Goal: Navigation & Orientation: Find specific page/section

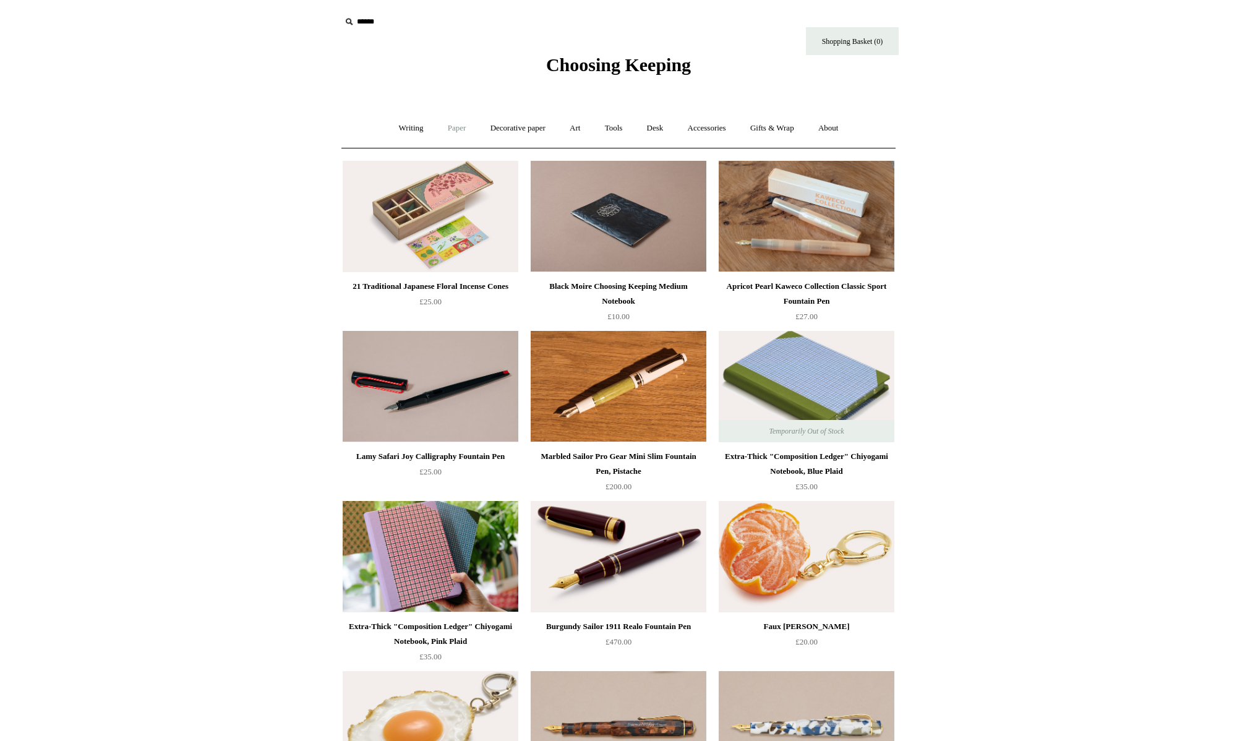
click at [443, 130] on link "Paper +" at bounding box center [457, 128] width 41 height 33
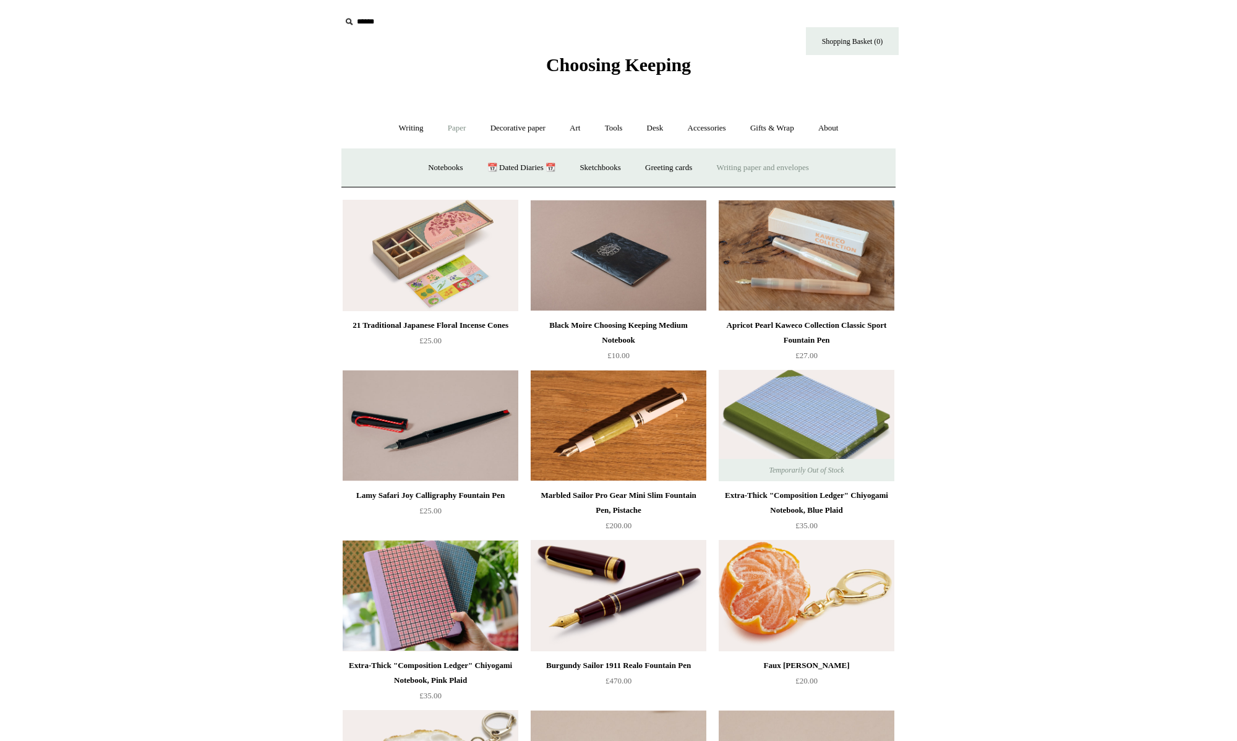
click at [774, 171] on link "Writing paper and envelopes +" at bounding box center [763, 167] width 114 height 33
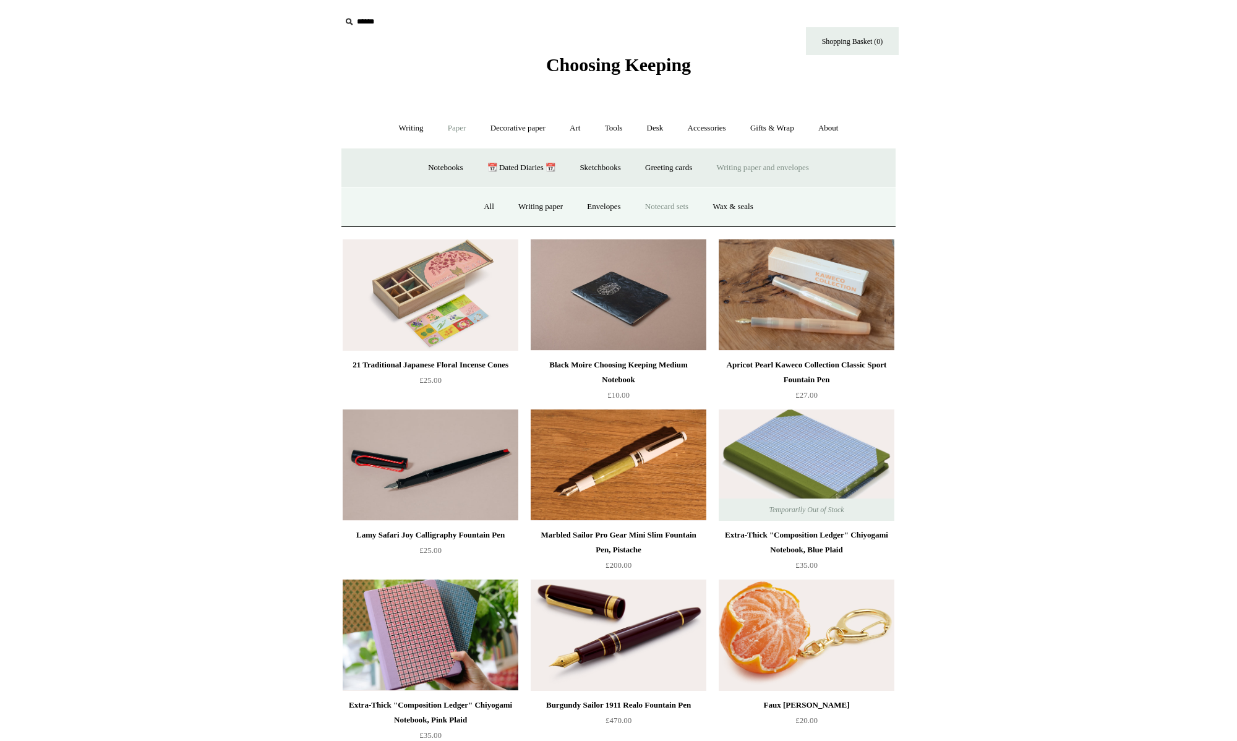
click at [680, 207] on link "Notecard sets" at bounding box center [667, 206] width 66 height 33
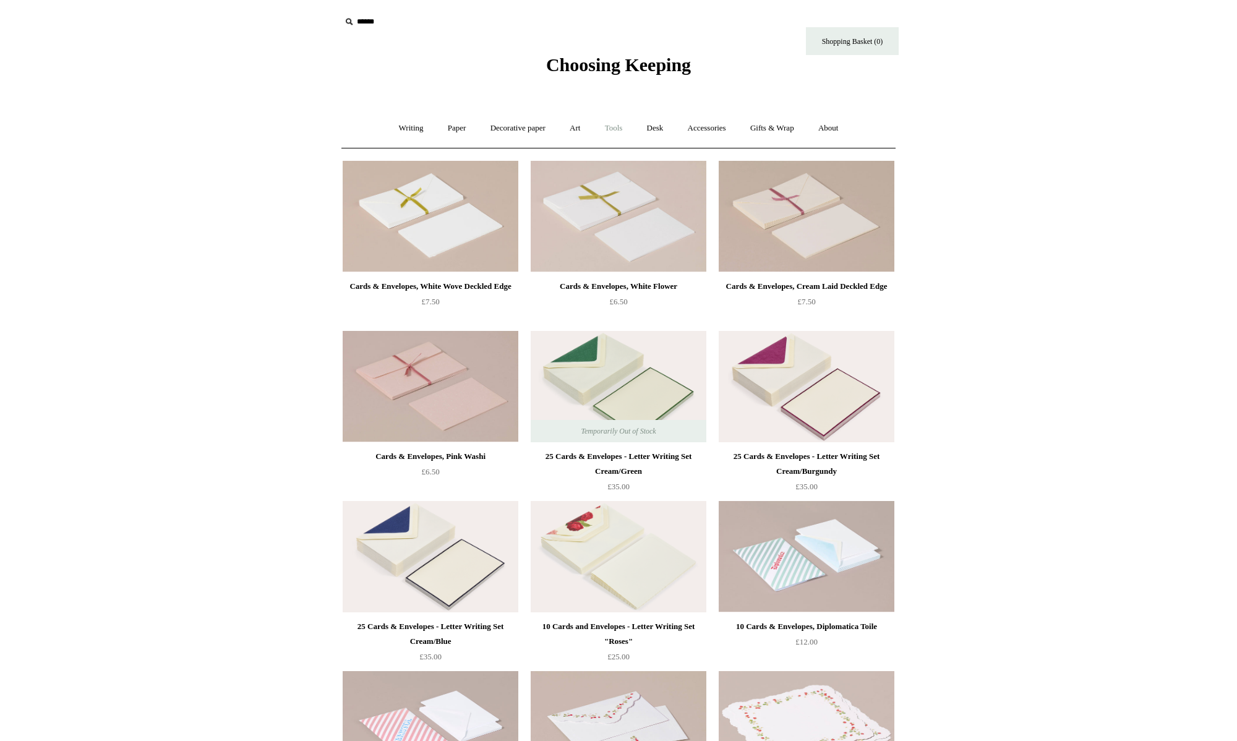
click at [618, 131] on link "Tools +" at bounding box center [614, 128] width 40 height 33
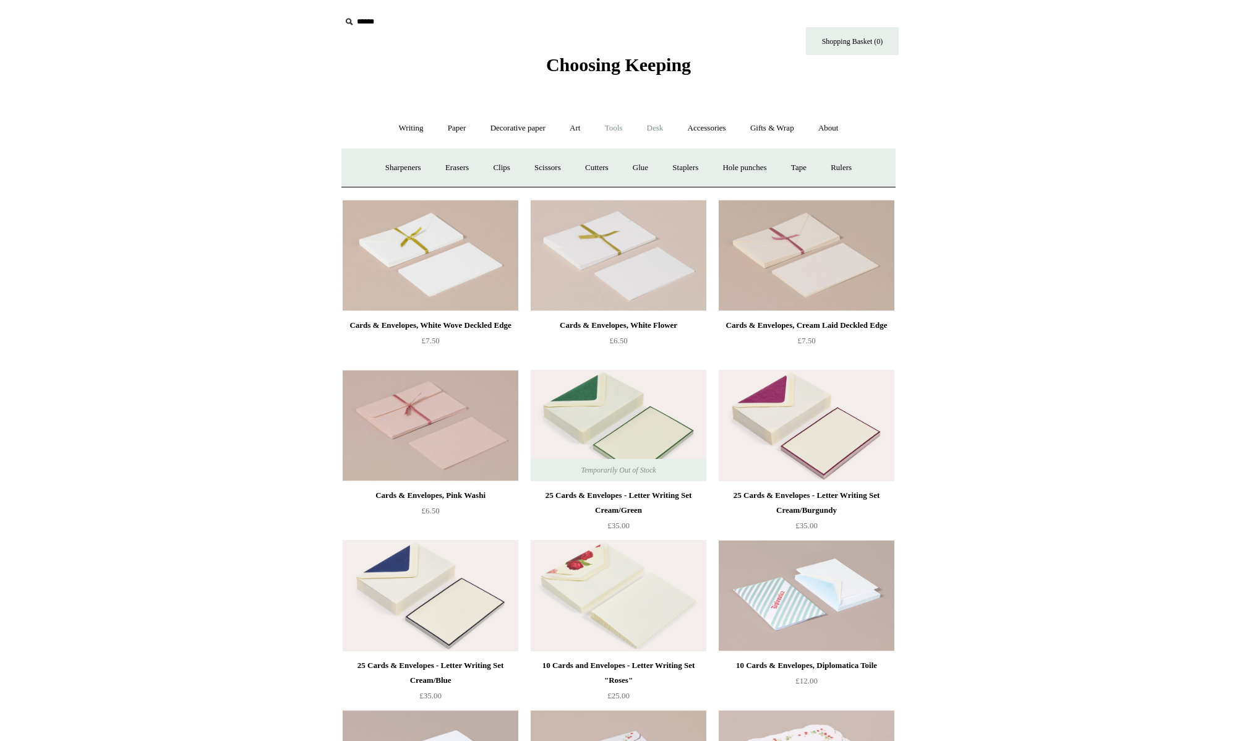
click at [661, 130] on link "Desk +" at bounding box center [655, 128] width 39 height 33
click at [468, 169] on link "Pen pots" at bounding box center [470, 167] width 49 height 33
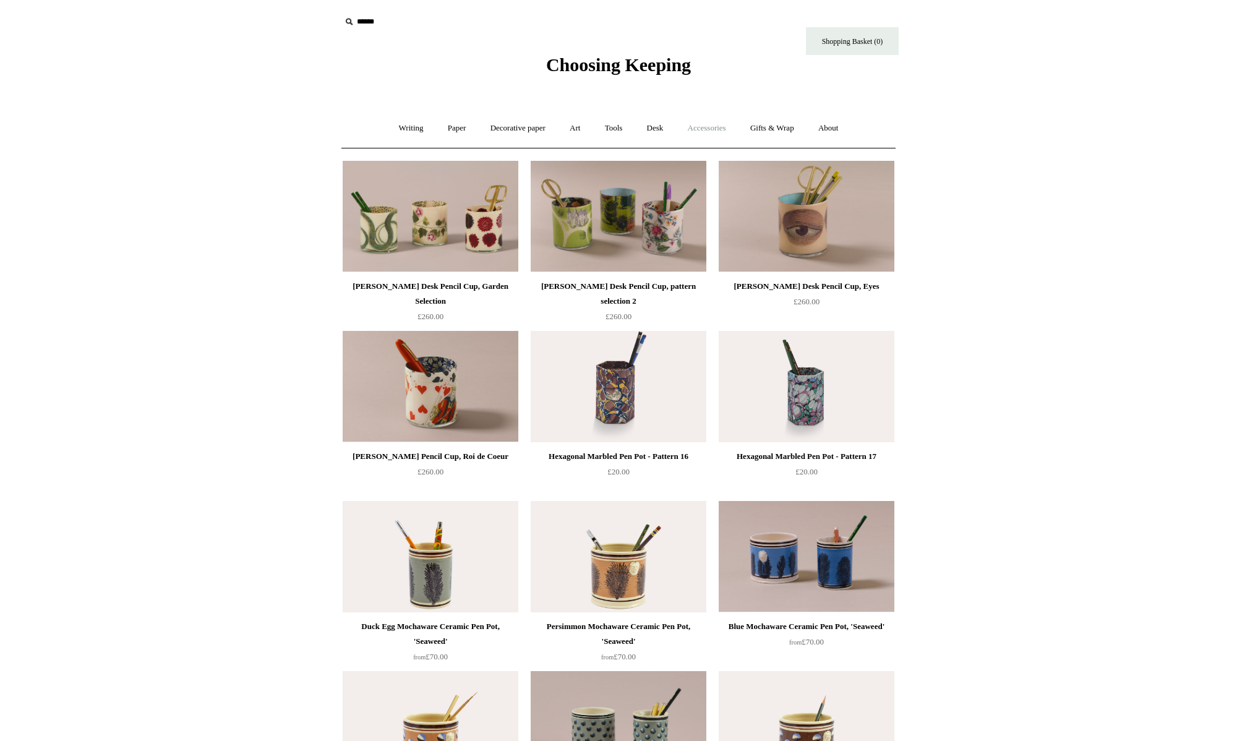
click at [697, 136] on link "Accessories +" at bounding box center [706, 128] width 61 height 33
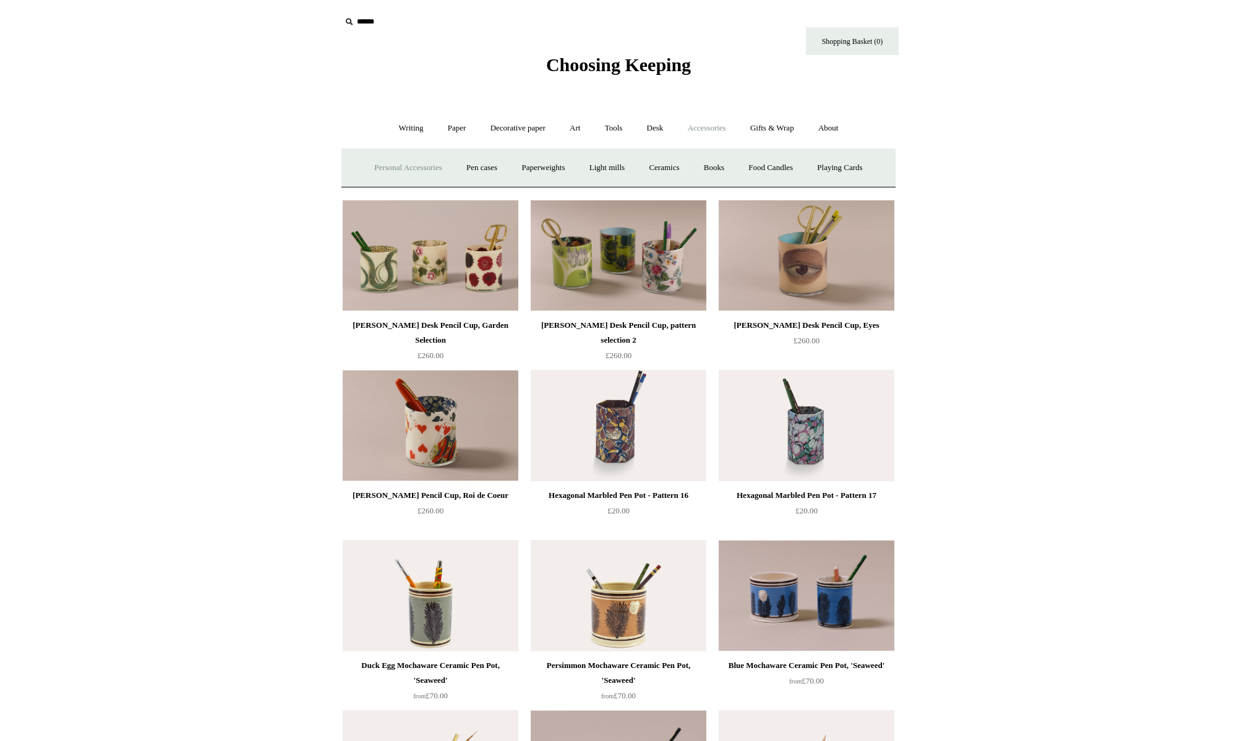
click at [411, 170] on link "Personal Accessories +" at bounding box center [408, 167] width 90 height 33
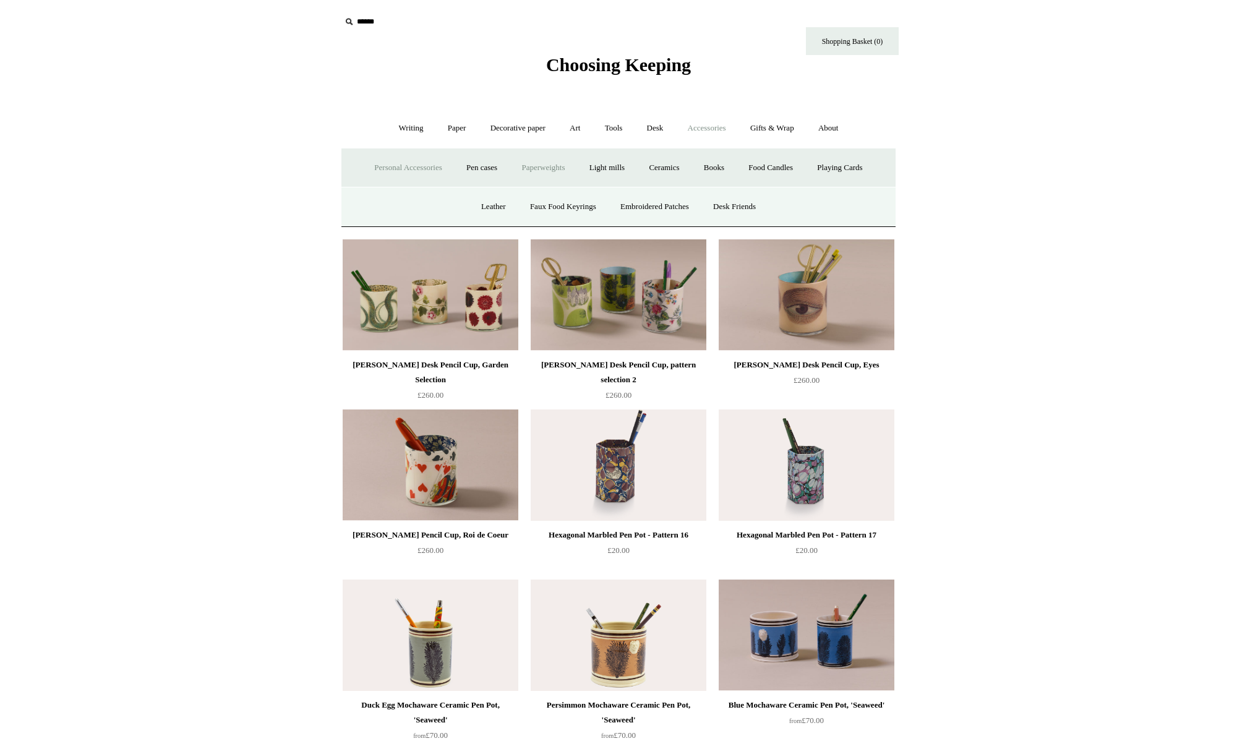
click at [542, 176] on link "Paperweights +" at bounding box center [543, 167] width 66 height 33
click at [616, 172] on link "Light mills" at bounding box center [607, 167] width 58 height 33
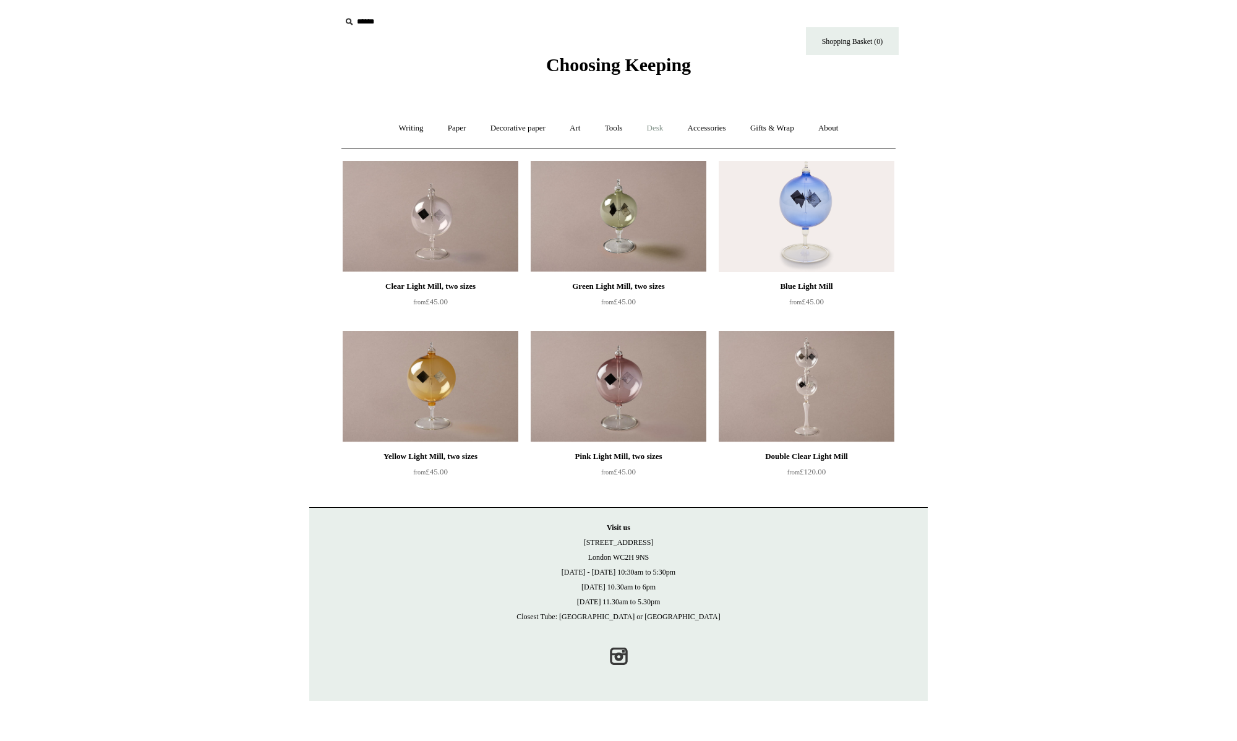
click at [660, 126] on link "Desk +" at bounding box center [655, 128] width 39 height 33
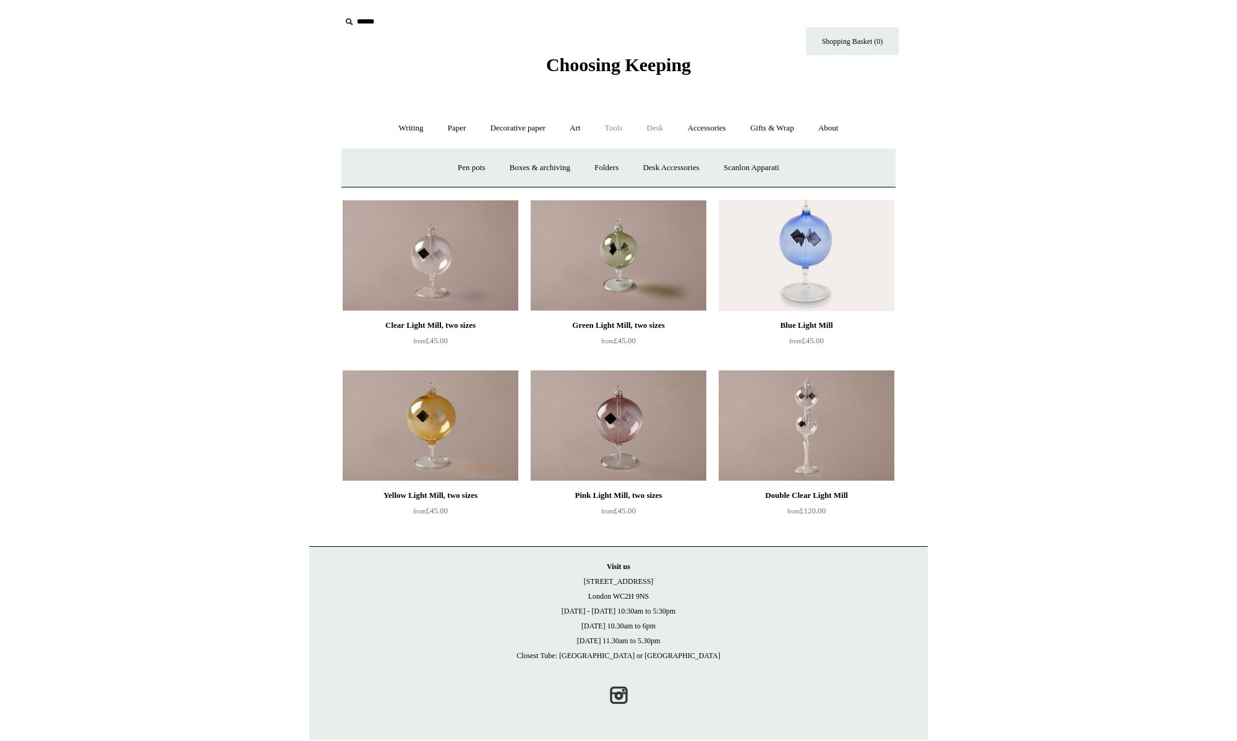
click at [620, 128] on link "Tools +" at bounding box center [614, 128] width 40 height 33
click at [560, 137] on link "Art +" at bounding box center [574, 128] width 33 height 33
click at [521, 135] on link "Decorative paper +" at bounding box center [517, 128] width 77 height 33
click at [461, 132] on link "Paper +" at bounding box center [457, 128] width 41 height 33
click at [402, 130] on link "Writing +" at bounding box center [411, 128] width 47 height 33
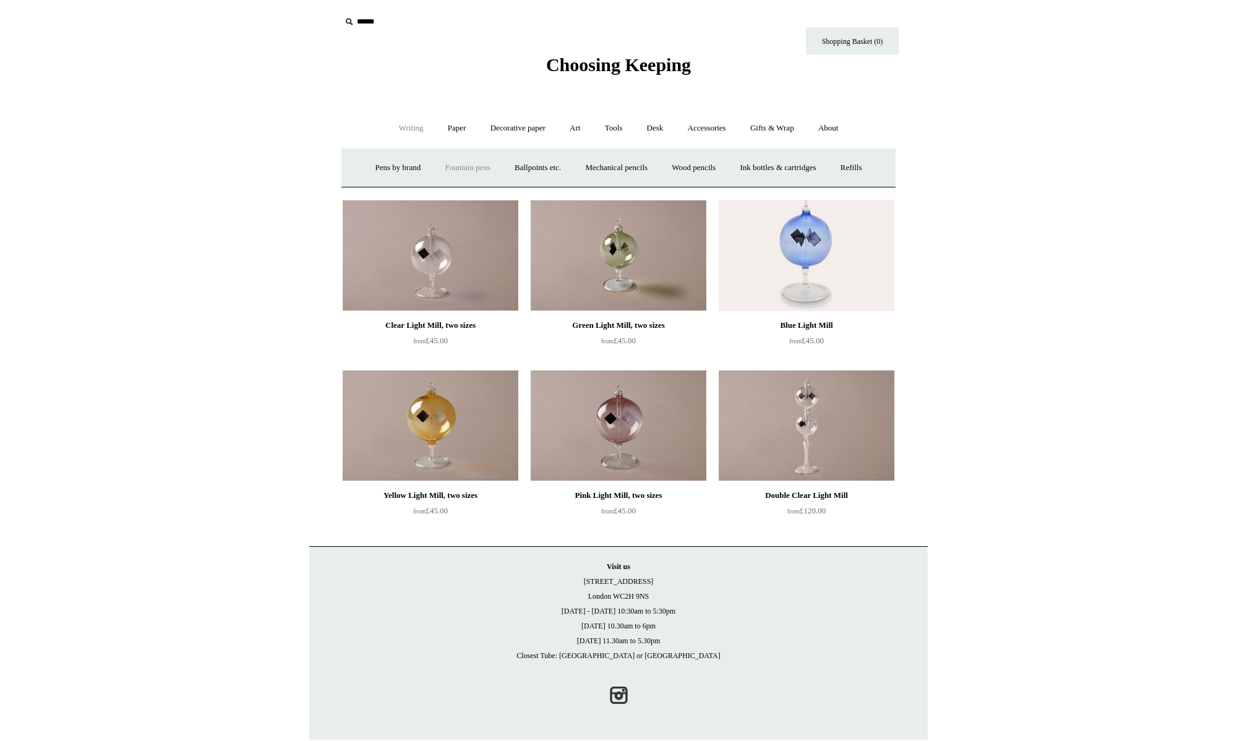
click at [460, 171] on link "Fountain pens +" at bounding box center [466, 167] width 67 height 33
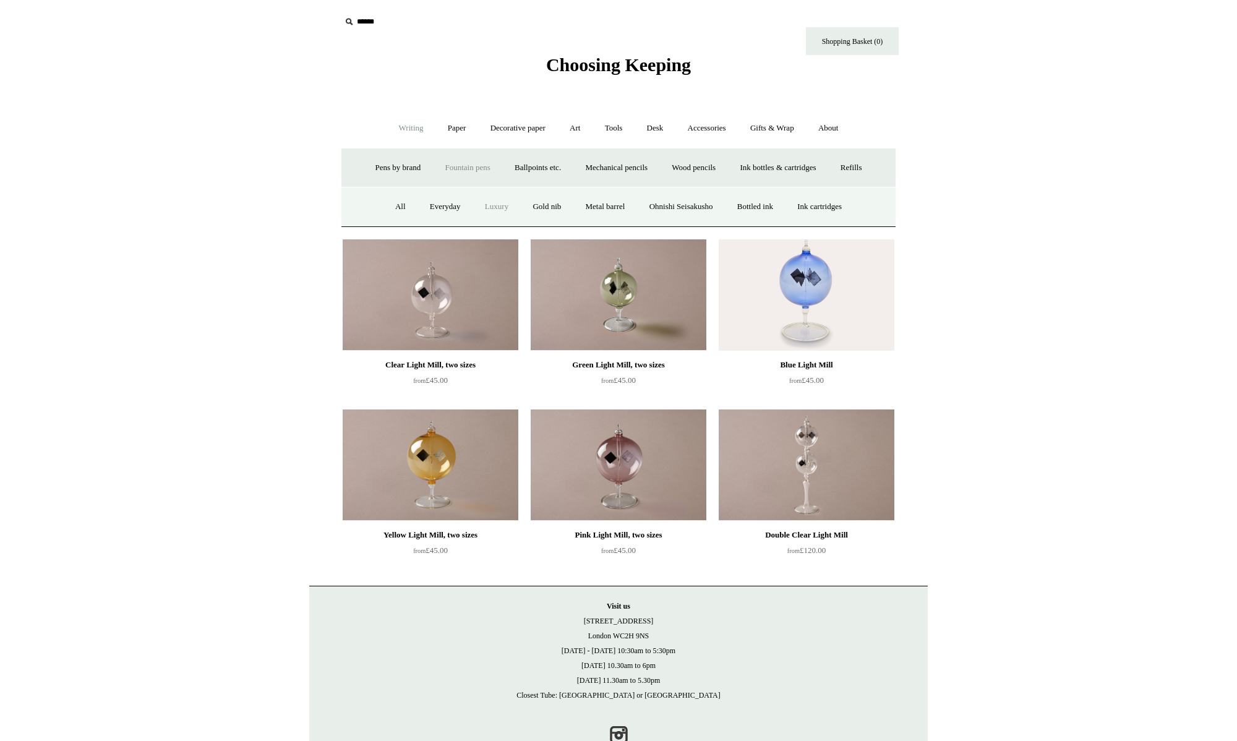
click at [489, 205] on link "Luxury" at bounding box center [497, 206] width 46 height 33
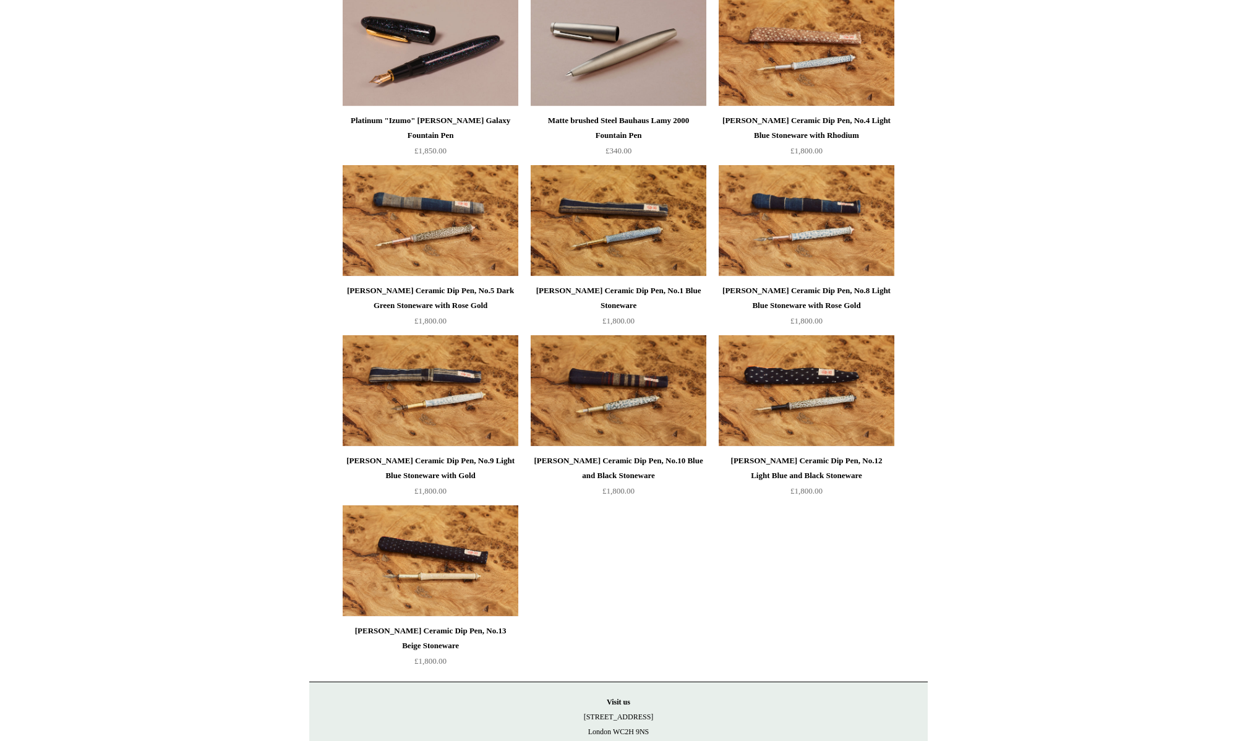
scroll to position [980, 0]
